Goal: Book appointment/travel/reservation

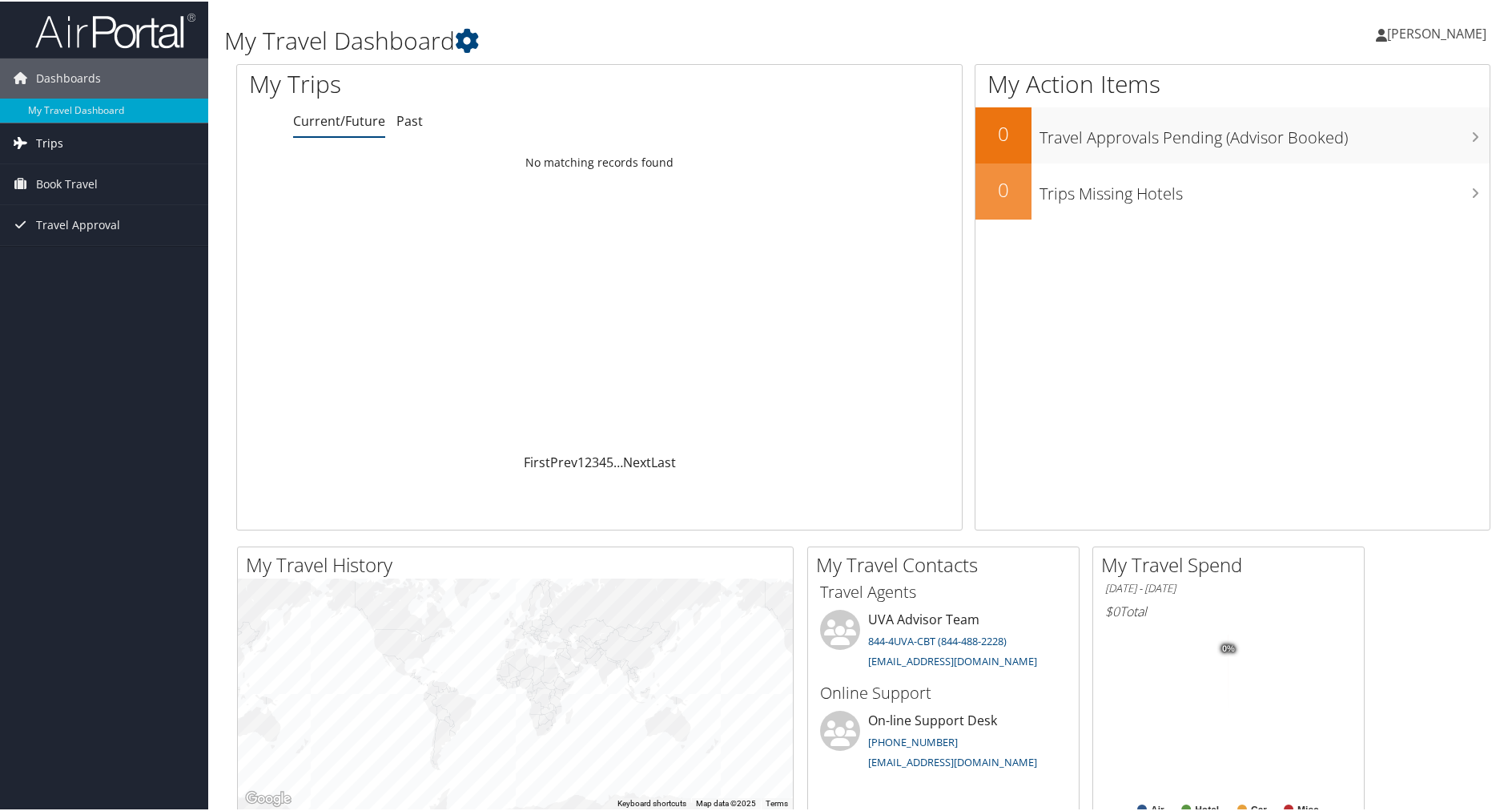
click at [39, 136] on span "Trips" at bounding box center [49, 142] width 27 height 40
click at [78, 174] on link "Current/Future Trips" at bounding box center [104, 173] width 208 height 24
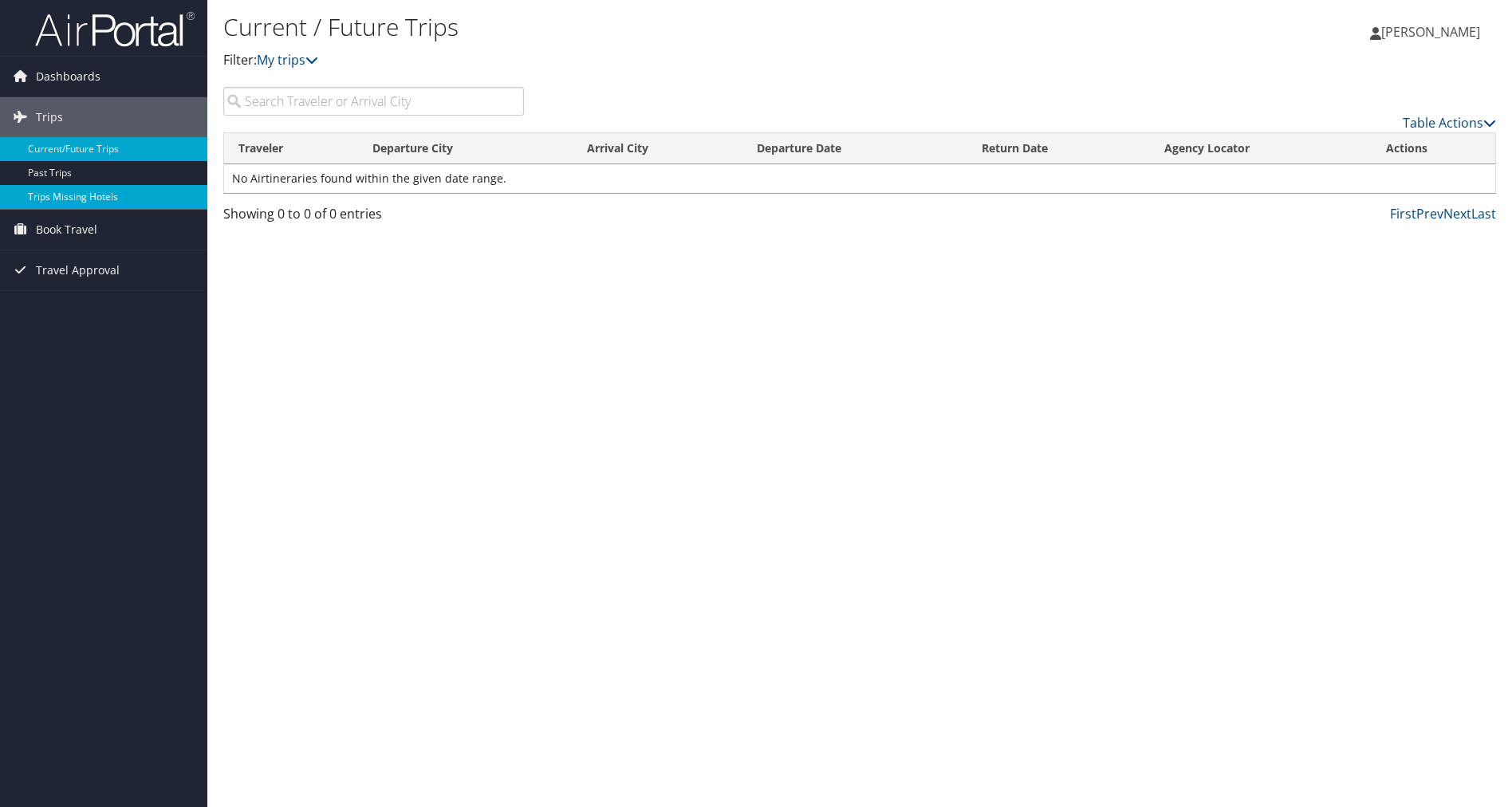
click at [67, 193] on link "Trips Missing Hotels" at bounding box center [104, 196] width 207 height 24
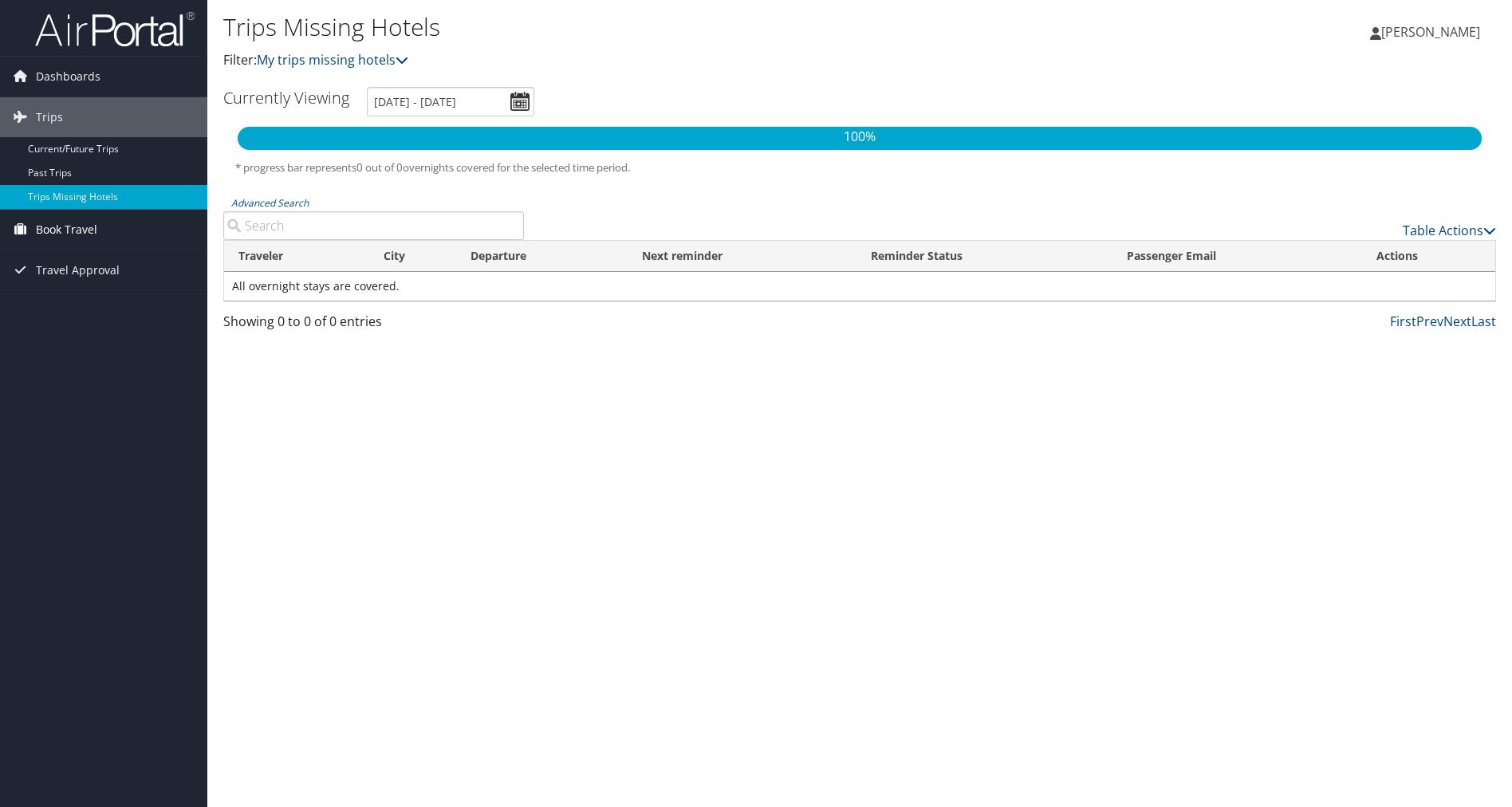
click at [90, 235] on span "Book Travel" at bounding box center [66, 230] width 61 height 40
click at [99, 302] on link "Book/Manage Online Trips" at bounding box center [104, 309] width 207 height 24
click at [76, 307] on link "Book/Manage Online Trips" at bounding box center [104, 309] width 207 height 24
